Goal: Information Seeking & Learning: Learn about a topic

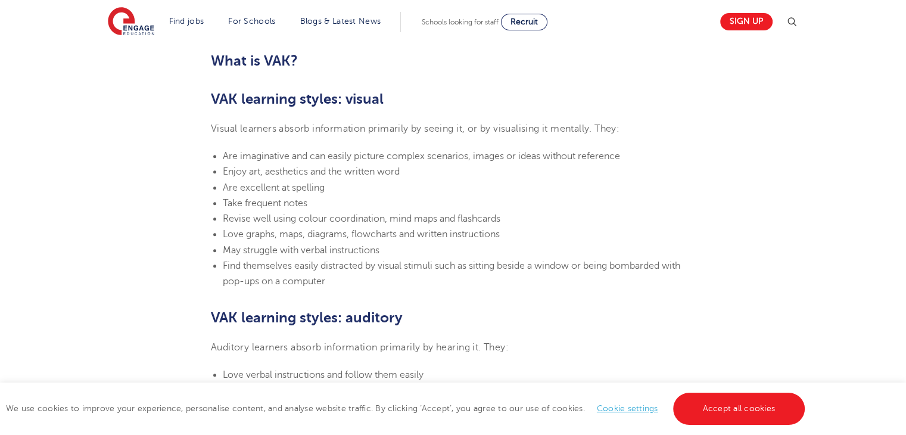
scroll to position [774, 0]
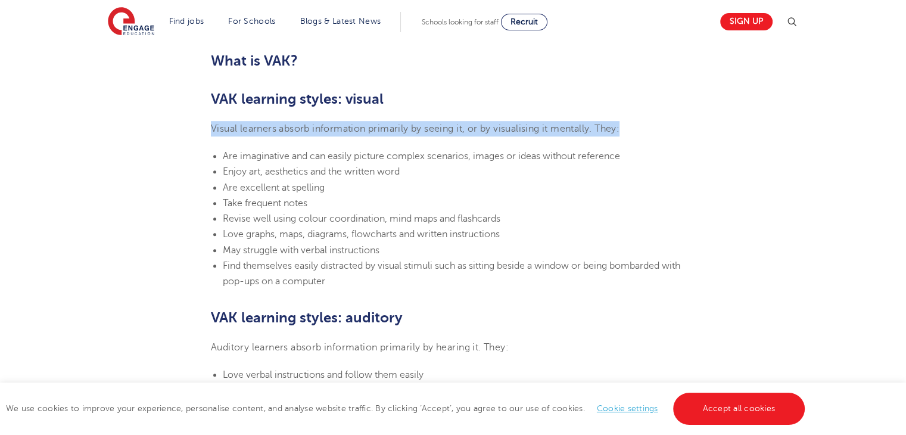
click at [223, 155] on span "Are imaginative and can easily picture complex scenarios, images or ideas witho…" at bounding box center [421, 156] width 397 height 11
click at [293, 133] on span "Visual learners absorb information primarily by seeing it, or by visualising it…" at bounding box center [415, 128] width 408 height 11
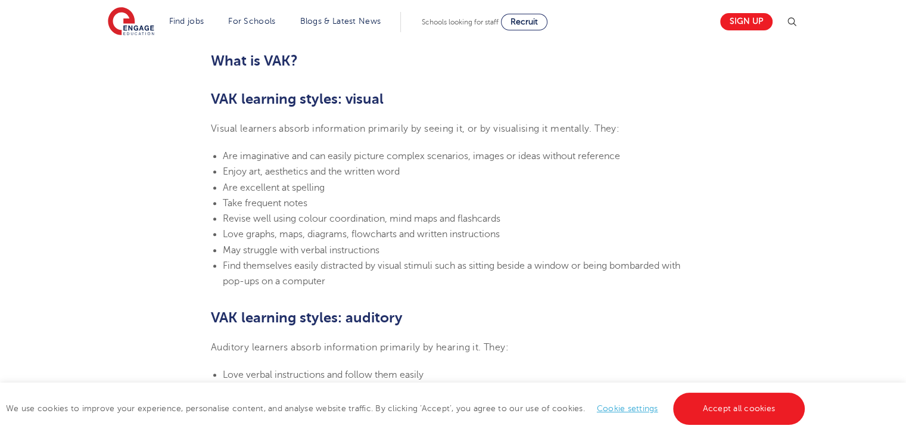
click at [531, 216] on li "Revise well using colour coordination, mind maps and flashcards" at bounding box center [459, 218] width 472 height 15
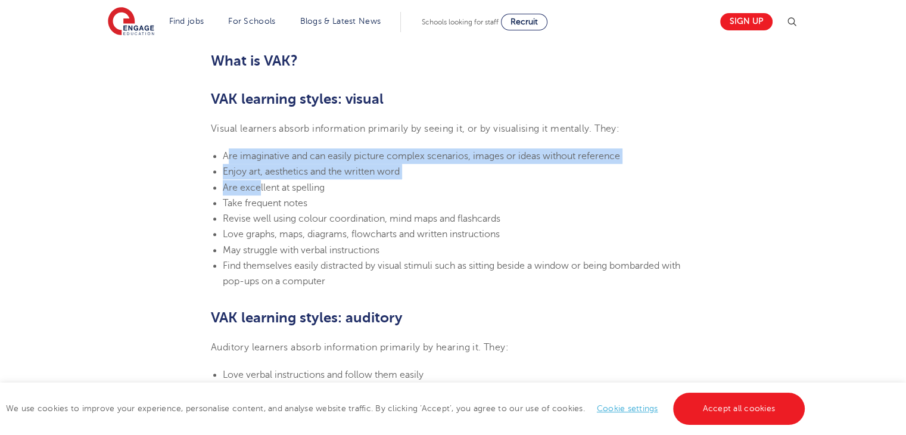
drag, startPoint x: 226, startPoint y: 151, endPoint x: 255, endPoint y: 173, distance: 36.4
click at [258, 183] on ul "Are imaginative and can easily picture complex scenarios, images or ideas witho…" at bounding box center [453, 218] width 484 height 141
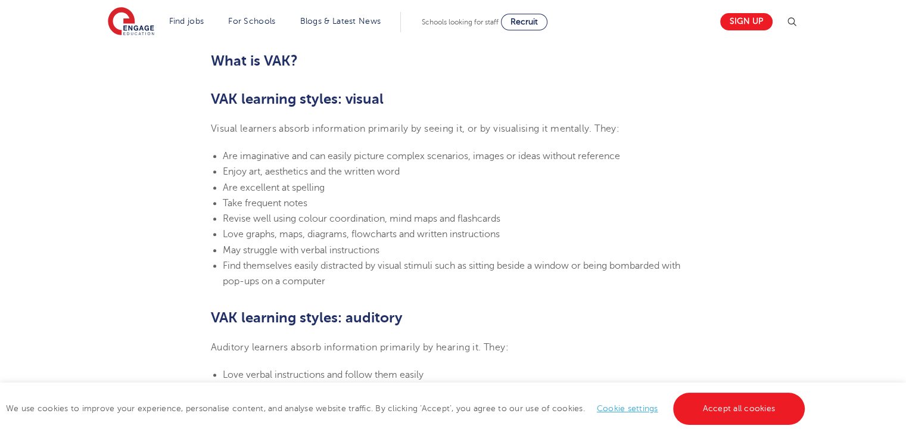
click at [221, 146] on section "[DATE] VAK learning styles: what are they and what do they mean? Engage Educati…" at bounding box center [453, 388] width 722 height 1666
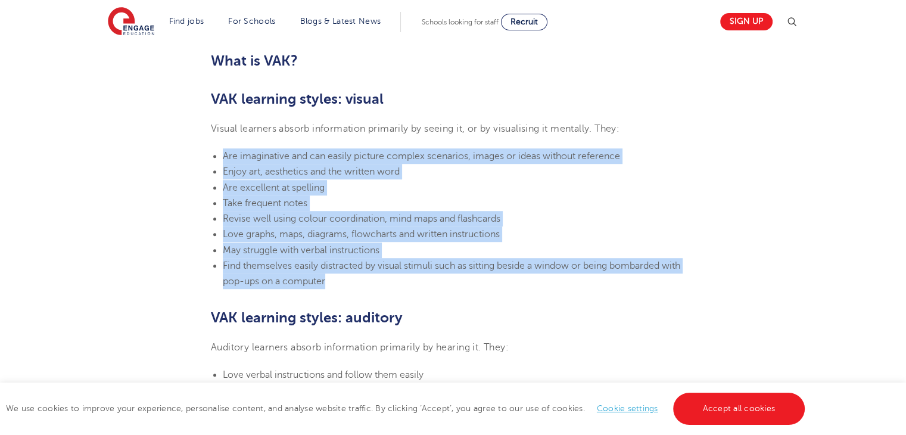
drag, startPoint x: 224, startPoint y: 154, endPoint x: 333, endPoint y: 281, distance: 167.6
click at [333, 281] on ul "Are imaginative and can easily picture complex scenarios, images or ideas witho…" at bounding box center [453, 218] width 484 height 141
copy ul "Are imaginative and can easily picture complex scenarios, images or ideas witho…"
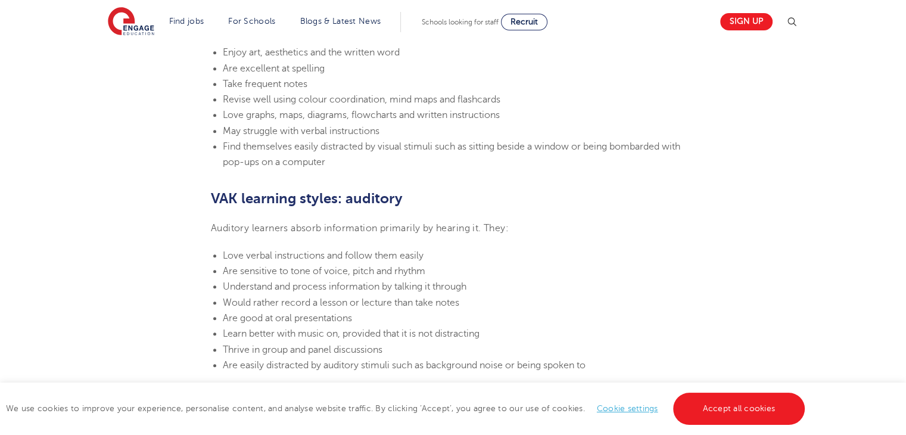
click at [507, 220] on p "Auditory learners absorb information primarily by hearing it. They:" at bounding box center [453, 227] width 484 height 15
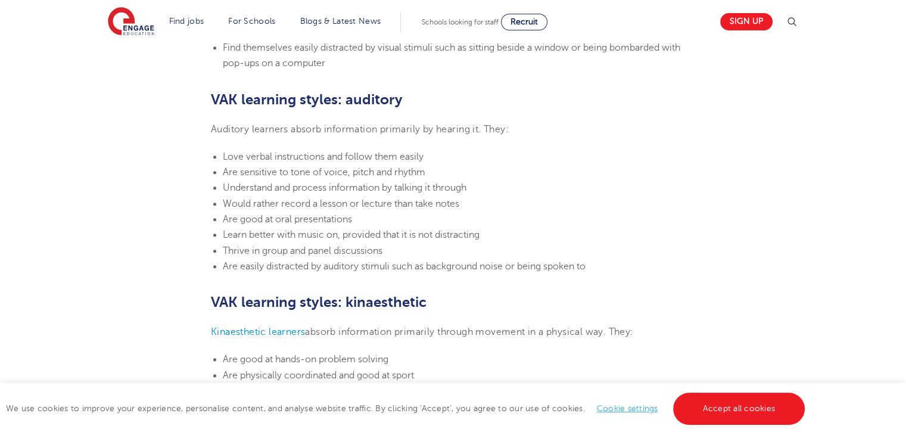
scroll to position [953, 0]
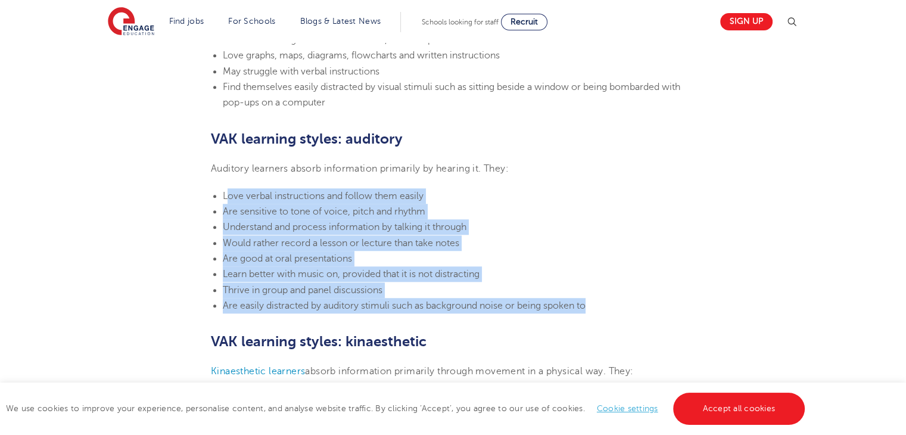
drag, startPoint x: 226, startPoint y: 196, endPoint x: 595, endPoint y: 311, distance: 386.6
click at [595, 311] on ul "Love verbal instructions and follow them easily Are sensitive to tone of voice,…" at bounding box center [453, 250] width 484 height 125
copy ul "ove verbal instructions and follow them easily Are sensitive to tone of voice, …"
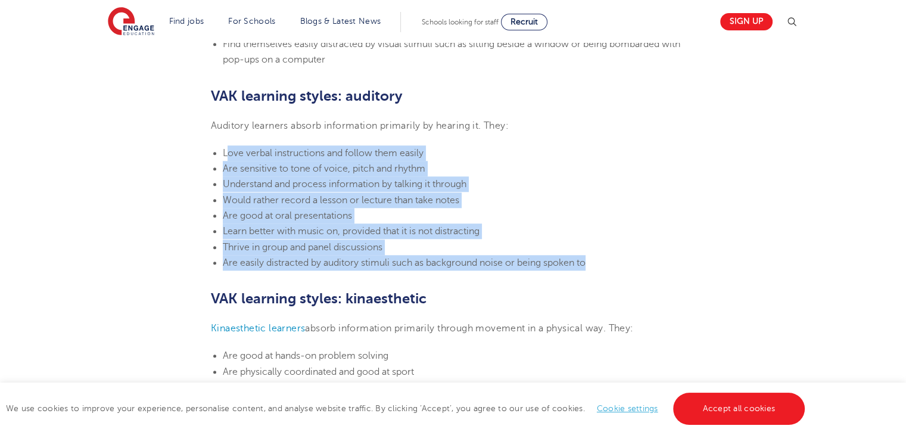
scroll to position [1191, 0]
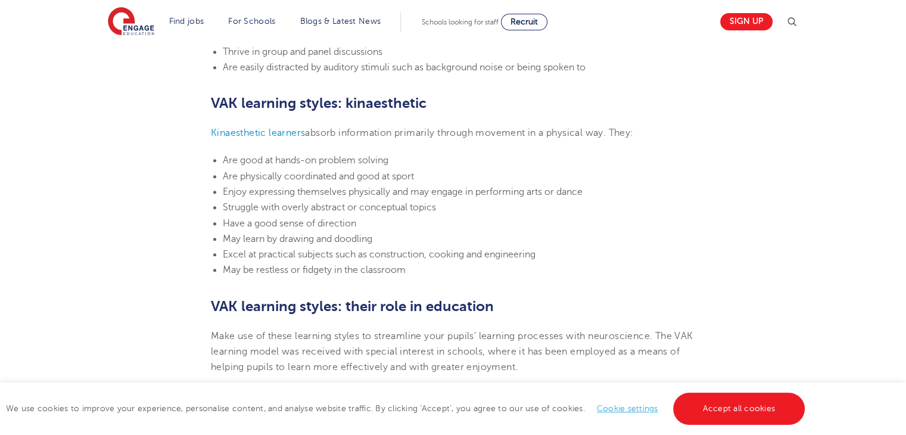
click at [523, 110] on h2 "VAK learning styles: kinaesthetic" at bounding box center [453, 103] width 484 height 20
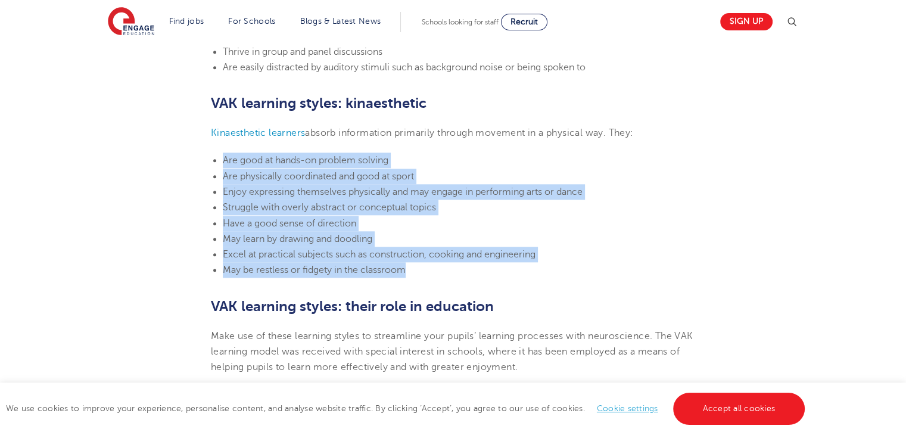
drag, startPoint x: 223, startPoint y: 157, endPoint x: 419, endPoint y: 272, distance: 227.6
click at [419, 272] on ul "Are good at hands-on problem solving Are physically coordinated and good at spo…" at bounding box center [453, 214] width 484 height 125
copy ul "Are good at hands-on problem solving Are physically coordinated and good at spo…"
